Goal: Navigation & Orientation: Find specific page/section

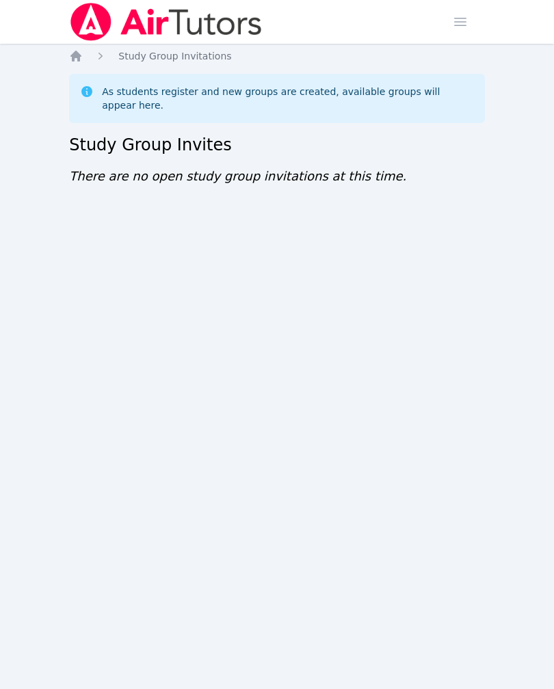
click at [463, 26] on span "button" at bounding box center [460, 22] width 30 height 30
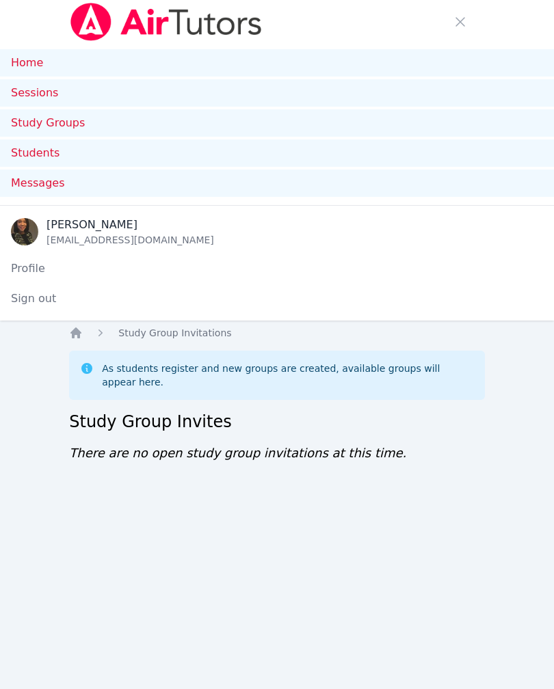
click at [422, 120] on link "Study Groups" at bounding box center [277, 122] width 554 height 27
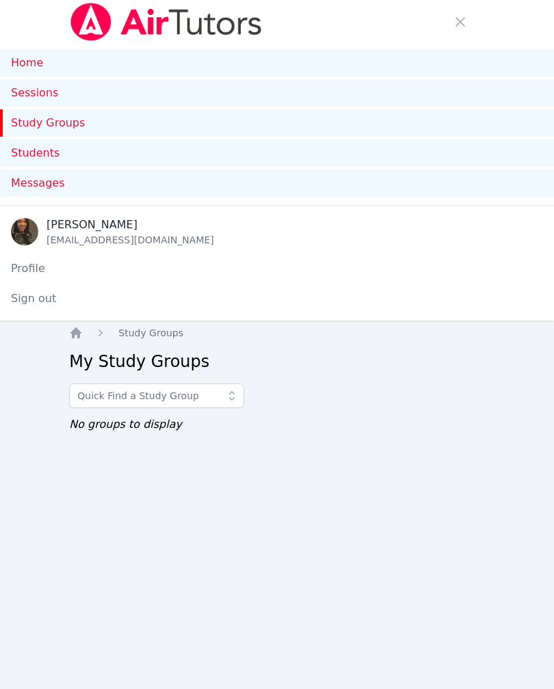
click at [455, 68] on link "Home" at bounding box center [277, 62] width 554 height 27
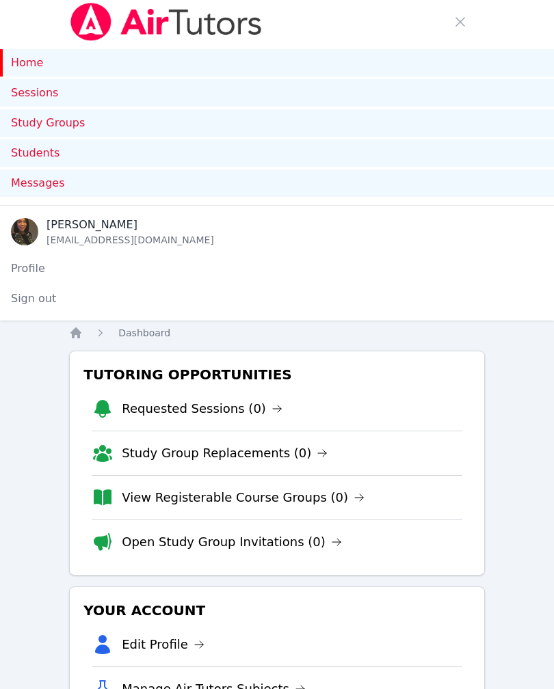
click at [459, 89] on link "Sessions" at bounding box center [277, 92] width 554 height 27
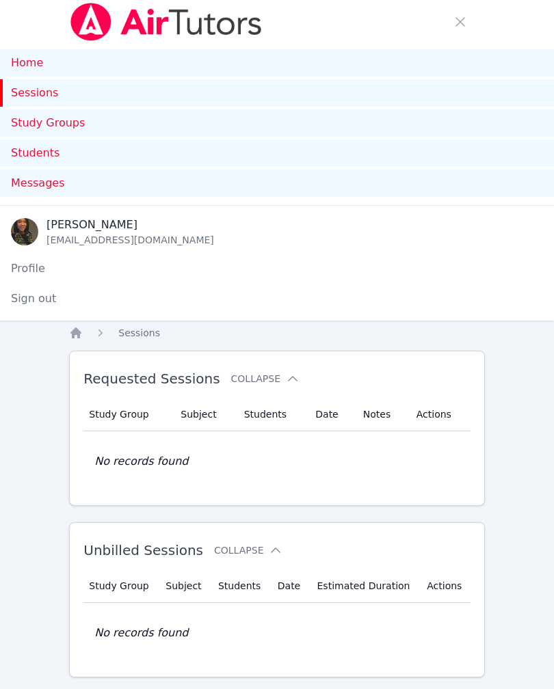
click at [453, 68] on link "Home" at bounding box center [277, 62] width 554 height 27
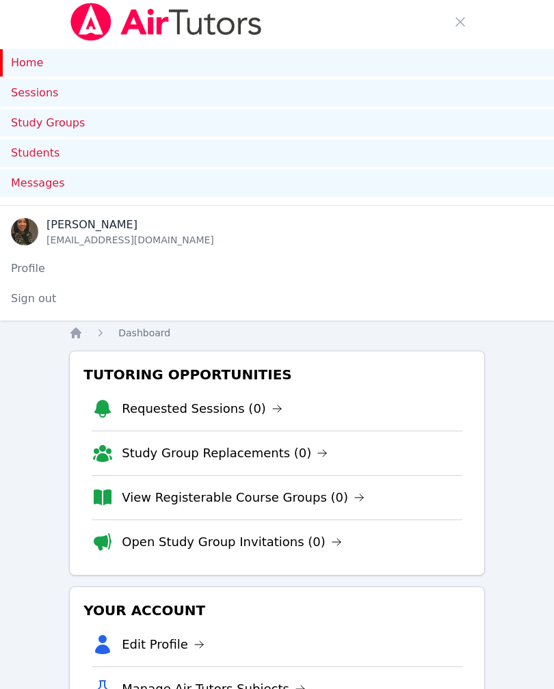
click at [433, 122] on link "Study Groups" at bounding box center [277, 122] width 554 height 27
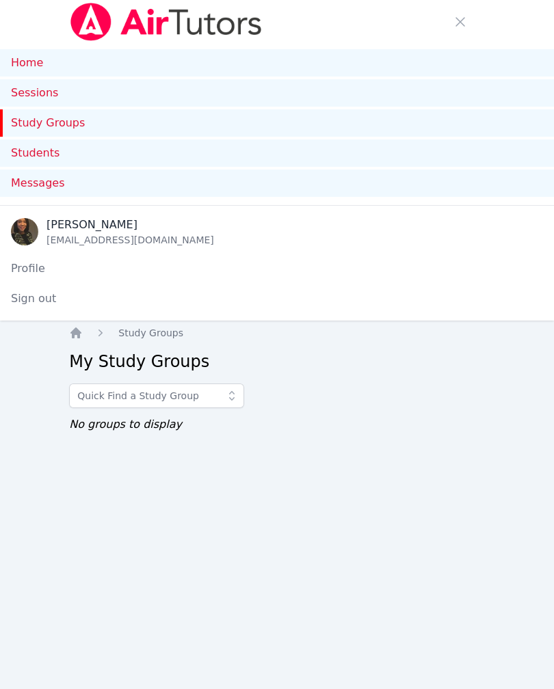
click at [424, 184] on div "Messages" at bounding box center [277, 183] width 532 height 16
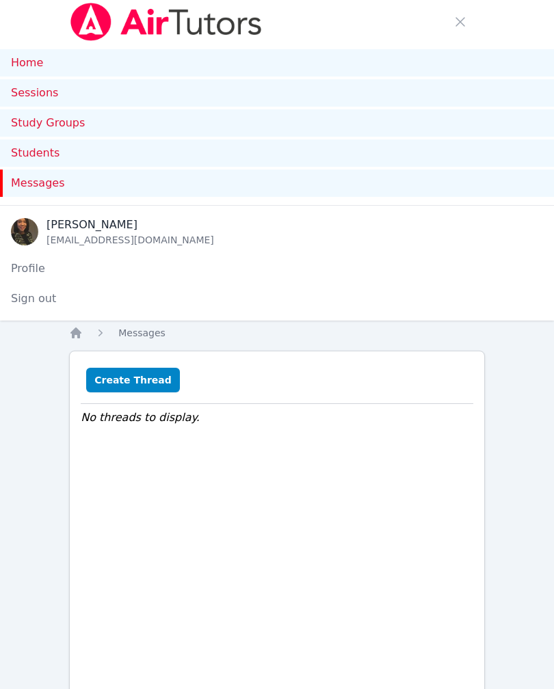
click at [456, 68] on link "Home" at bounding box center [277, 62] width 554 height 27
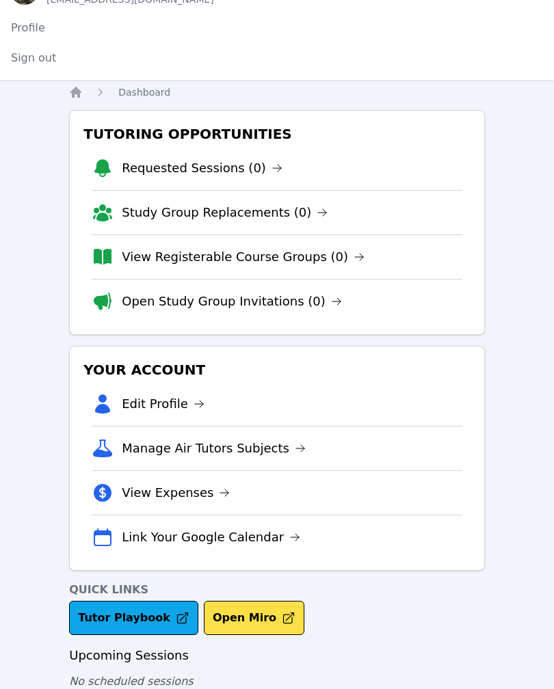
scroll to position [249, 0]
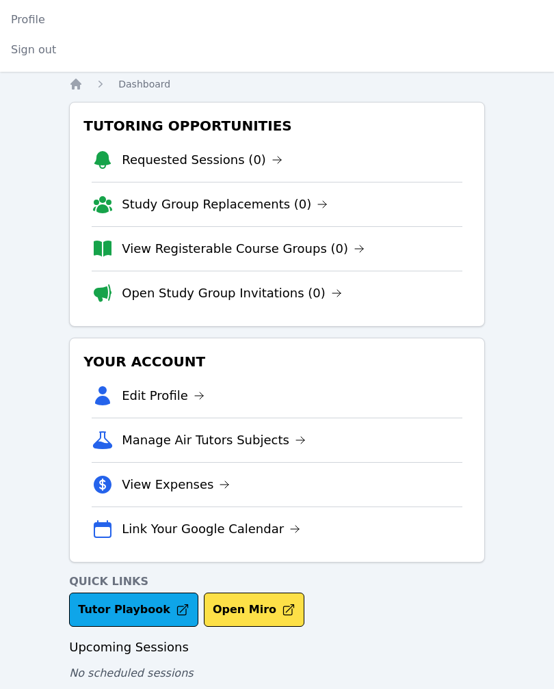
click at [199, 485] on link "View Expenses" at bounding box center [176, 484] width 108 height 19
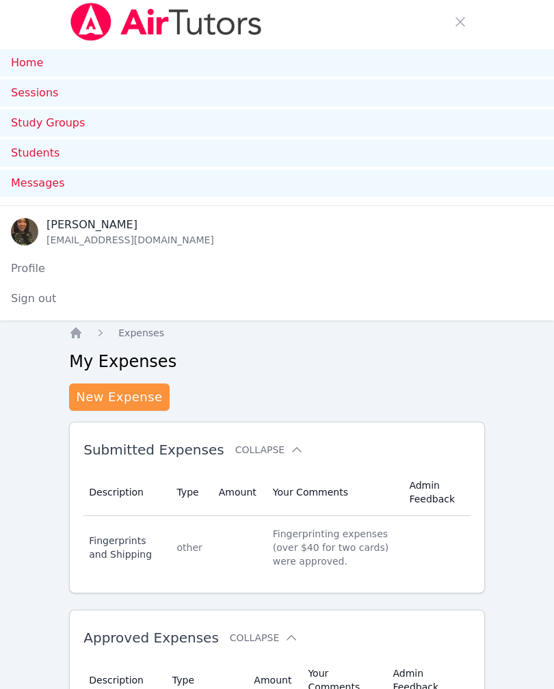
click at [358, 69] on link "Home" at bounding box center [277, 62] width 554 height 27
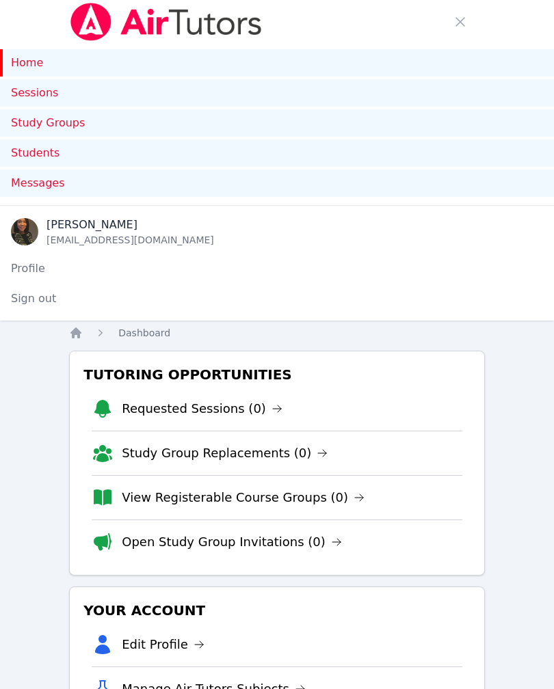
click at [127, 67] on link "Home" at bounding box center [277, 62] width 554 height 27
click at [36, 66] on link "Home" at bounding box center [277, 62] width 554 height 27
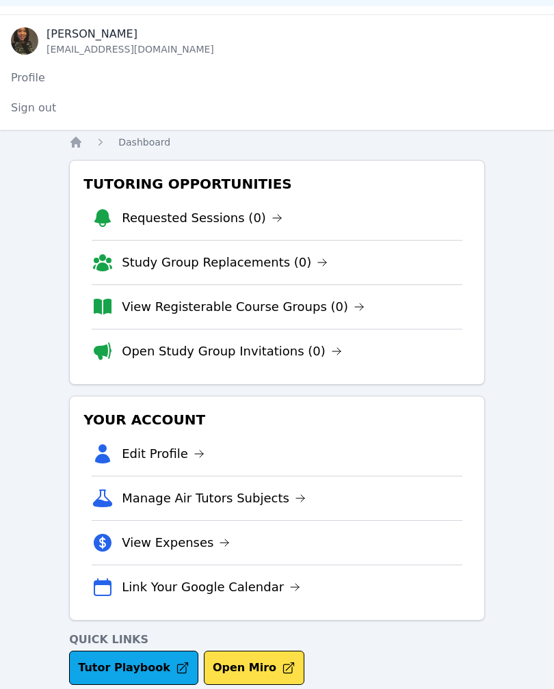
scroll to position [249, 0]
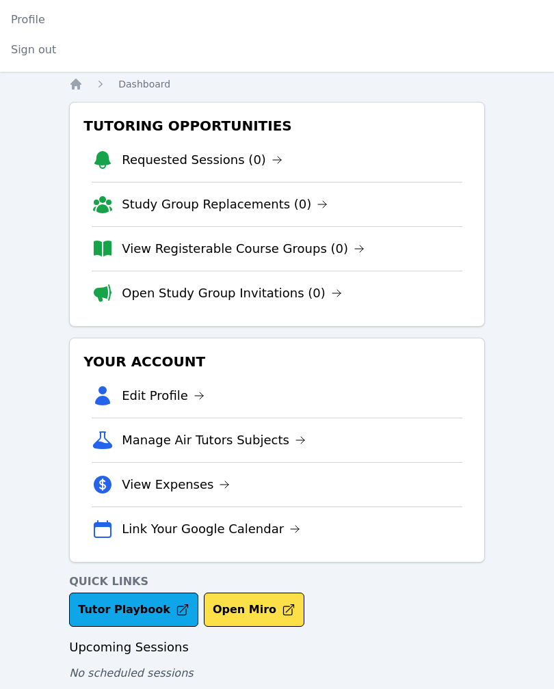
click at [349, 252] on li "View Registerable Course Groups (0)" at bounding box center [277, 248] width 371 height 44
click at [296, 250] on link "View Registerable Course Groups (0)" at bounding box center [243, 248] width 243 height 19
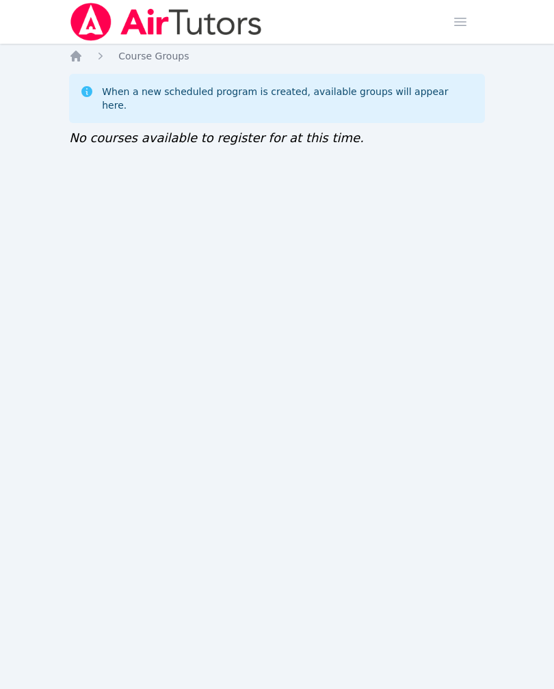
click at [171, 61] on span "Course Groups" at bounding box center [153, 56] width 70 height 11
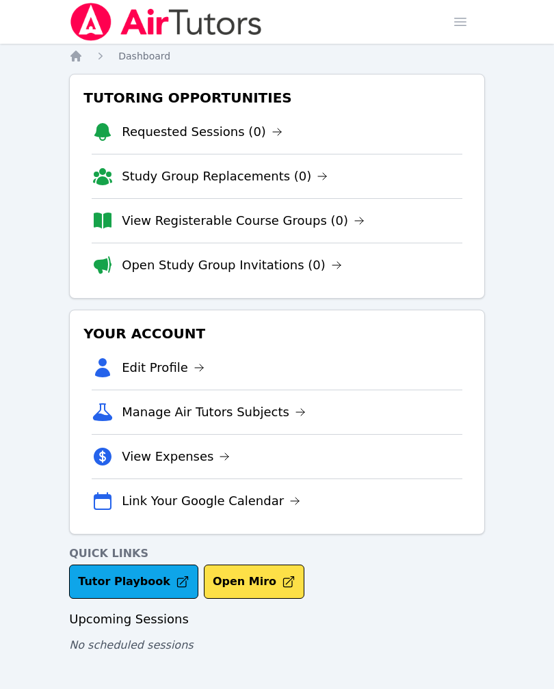
click at [152, 55] on span "Dashboard" at bounding box center [144, 56] width 52 height 11
click at [151, 56] on span "Dashboard" at bounding box center [144, 56] width 52 height 11
click at [81, 57] on icon "Breadcrumb" at bounding box center [75, 56] width 11 height 11
click at [78, 58] on icon "Breadcrumb" at bounding box center [75, 56] width 11 height 11
click at [309, 274] on link "Open Study Group Invitations (0)" at bounding box center [232, 265] width 220 height 19
